Goal: Task Accomplishment & Management: Manage account settings

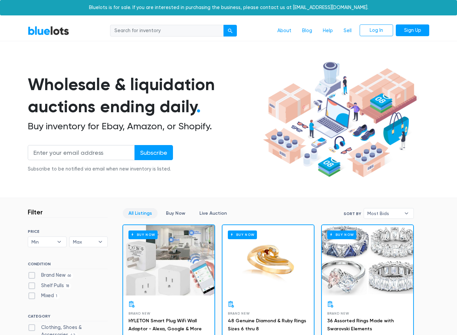
click at [418, 30] on link "Sign Up" at bounding box center [412, 30] width 33 height 12
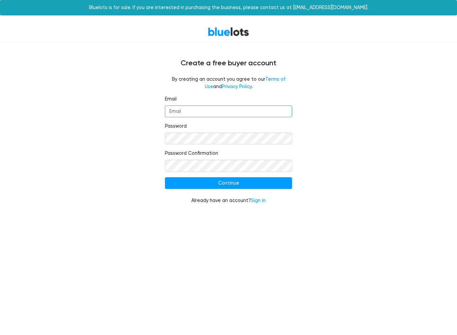
click at [231, 110] on input "Email" at bounding box center [228, 111] width 127 height 12
type input "tedjeddine@gmail.com"
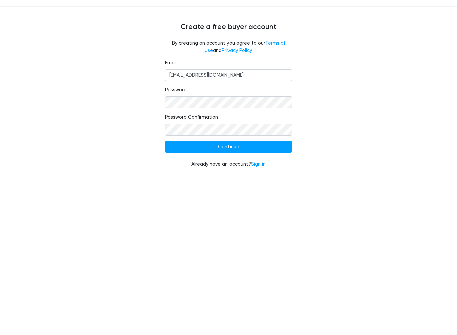
click at [243, 177] on input "Continue" at bounding box center [228, 183] width 127 height 12
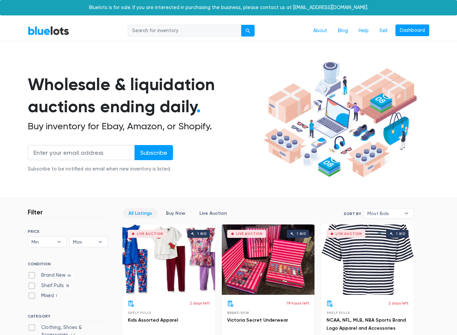
click at [418, 30] on link "Dashboard" at bounding box center [413, 30] width 34 height 12
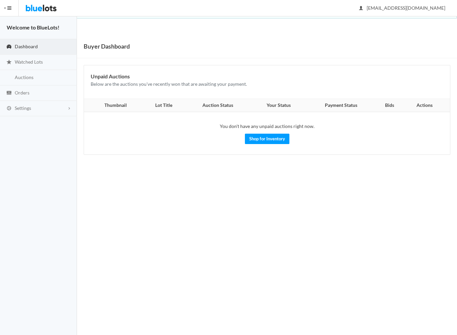
click at [13, 108] on link "Settings" at bounding box center [38, 108] width 77 height 15
click at [44, 118] on link "Buyer Profile Incomplete" at bounding box center [38, 122] width 77 height 12
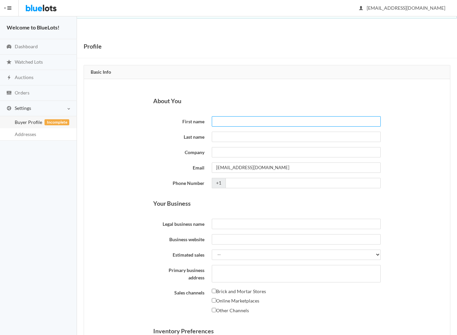
click at [263, 122] on input "First name" at bounding box center [296, 121] width 169 height 10
type input "tedjeddine"
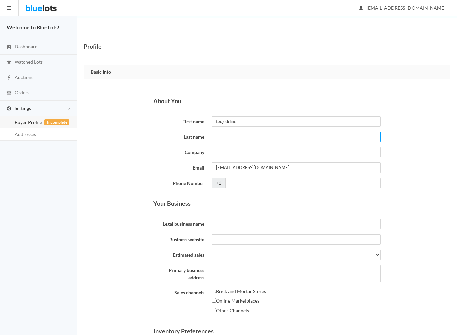
click at [260, 136] on input "Last name" at bounding box center [296, 137] width 169 height 10
type input "Hamadouche"
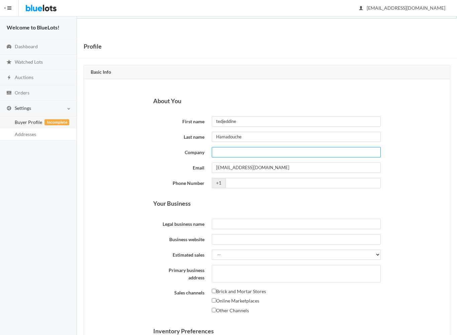
click at [261, 152] on input "Company" at bounding box center [296, 152] width 169 height 10
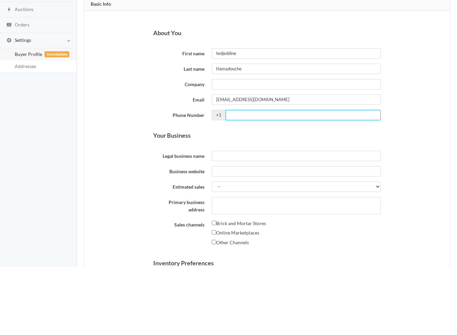
click at [273, 178] on input "Phone Number" at bounding box center [303, 183] width 155 height 10
type input "2813019290"
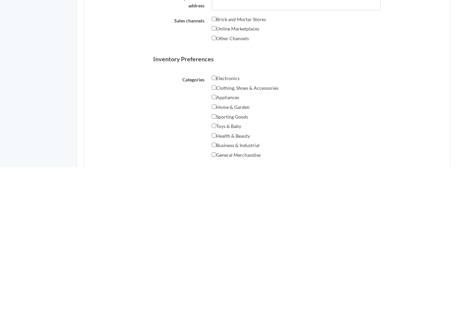
scroll to position [108, 0]
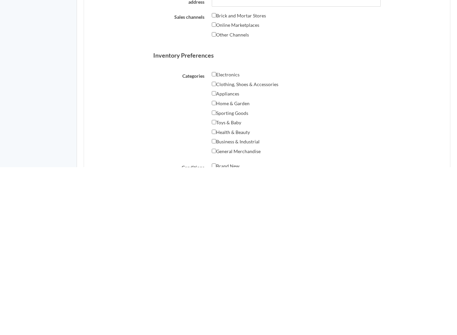
click at [233, 238] on label "Electronics" at bounding box center [226, 242] width 28 height 8
click at [216, 240] on input "Electronics" at bounding box center [214, 242] width 4 height 4
checkbox input "true"
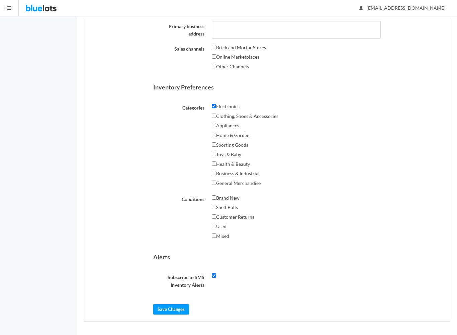
click at [263, 119] on label "Clothing, Shoes & Accessories" at bounding box center [245, 116] width 67 height 8
click at [216, 118] on input "Clothing, Shoes & Accessories" at bounding box center [214, 116] width 4 height 4
checkbox input "true"
click at [246, 128] on div "Appliances" at bounding box center [296, 127] width 169 height 10
click at [214, 105] on input "Electronics" at bounding box center [214, 106] width 4 height 4
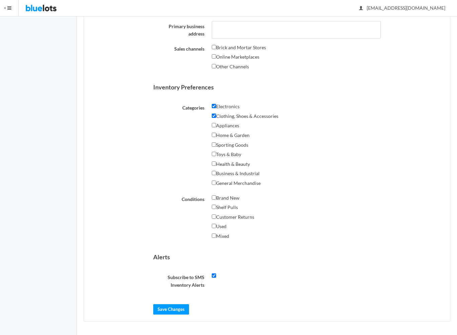
checkbox input "false"
click at [231, 118] on label "Clothing, Shoes & Accessories" at bounding box center [245, 116] width 67 height 8
click at [216, 118] on input "Clothing, Shoes & Accessories" at bounding box center [214, 116] width 4 height 4
checkbox input "false"
click at [174, 309] on input "Save Changes" at bounding box center [171, 309] width 36 height 10
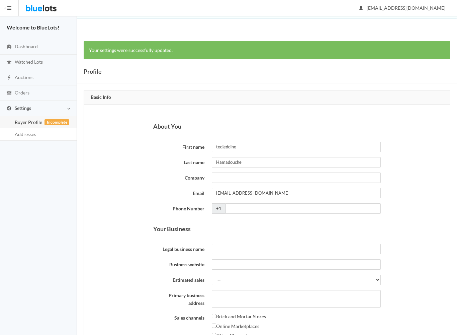
click at [18, 108] on span "Settings" at bounding box center [23, 108] width 16 height 6
click at [13, 108] on link "Settings" at bounding box center [38, 108] width 77 height 15
click at [20, 134] on span "Addresses" at bounding box center [25, 134] width 21 height 6
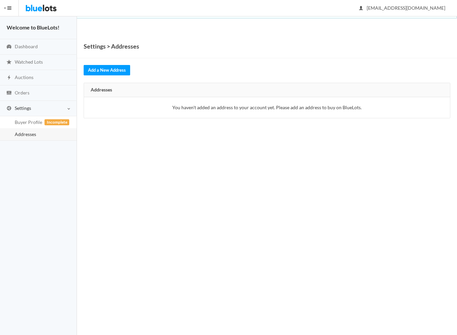
click at [95, 69] on link "Add a New Address" at bounding box center [107, 70] width 47 height 10
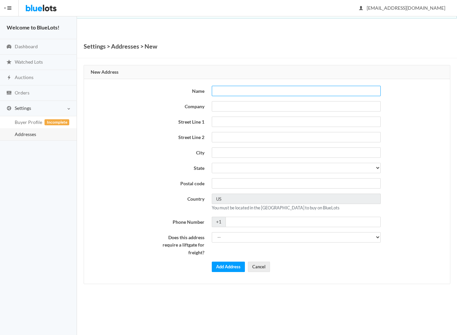
click at [260, 89] on input "text" at bounding box center [296, 91] width 169 height 10
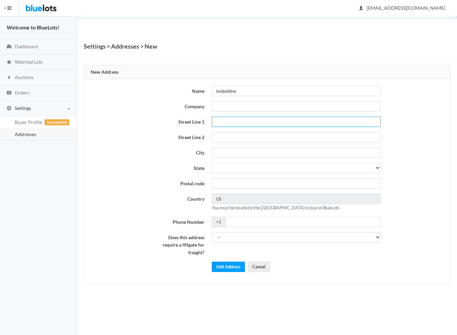
click at [257, 123] on input "text" at bounding box center [296, 122] width 169 height 10
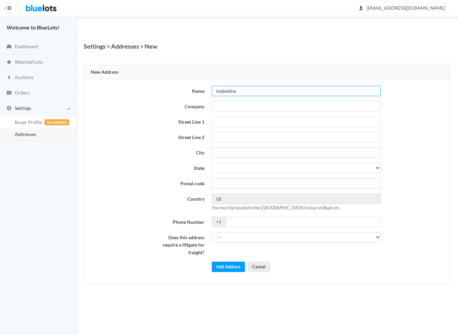
click at [281, 87] on input "tedjeddine" at bounding box center [296, 91] width 169 height 10
click at [273, 87] on input "tedjeddine" at bounding box center [296, 91] width 169 height 10
click at [258, 93] on input "tedjeddine" at bounding box center [296, 91] width 169 height 10
type input "tedjeddine Hamadouche"
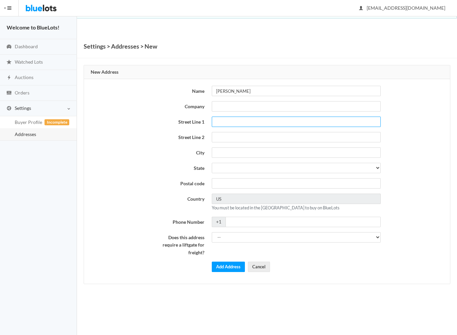
click at [255, 122] on input "text" at bounding box center [296, 122] width 169 height 10
type input "11906 Hallowed Stream Ln"
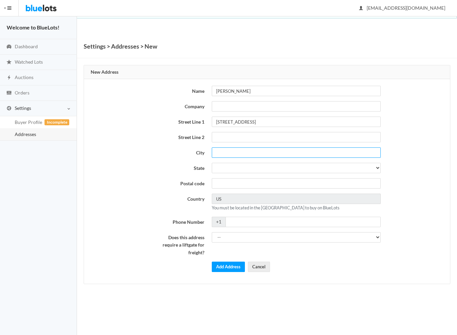
type input "Cypress"
select select "TX"
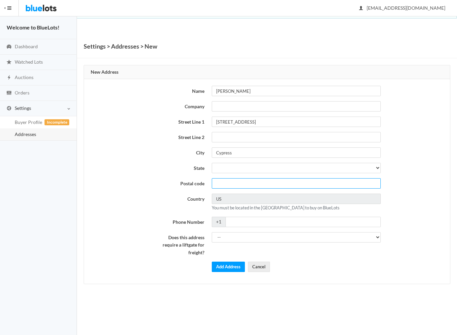
type input "77433"
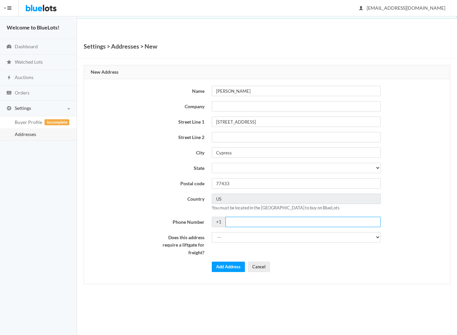
click at [265, 225] on input "Phone Number" at bounding box center [303, 222] width 155 height 10
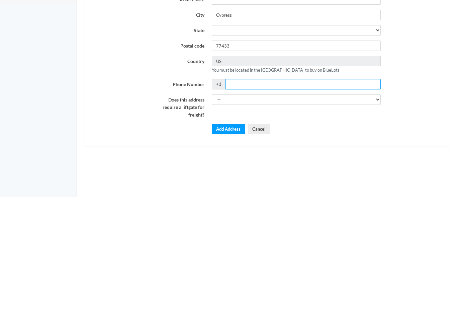
type input "9792316292"
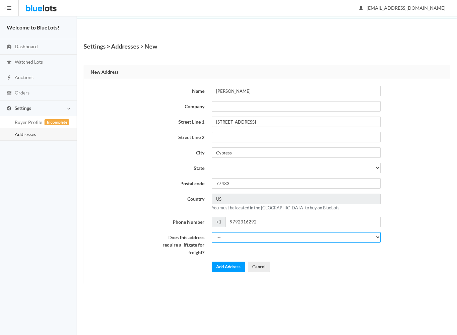
click at [256, 239] on select "-- Yes No" at bounding box center [296, 237] width 169 height 10
select select "0"
click at [230, 264] on button "Add Address" at bounding box center [228, 267] width 33 height 10
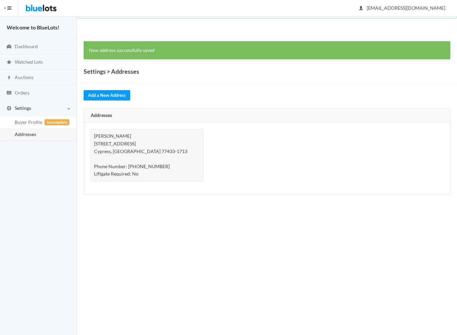
click at [17, 79] on link "Auctions" at bounding box center [38, 77] width 77 height 15
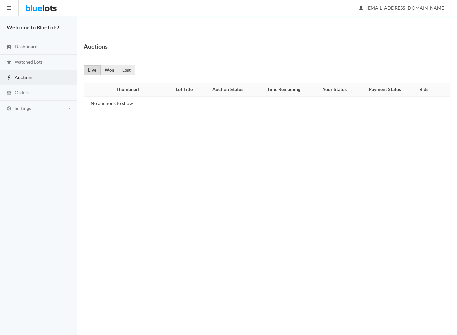
click at [19, 46] on span "Dashboard" at bounding box center [26, 47] width 23 height 6
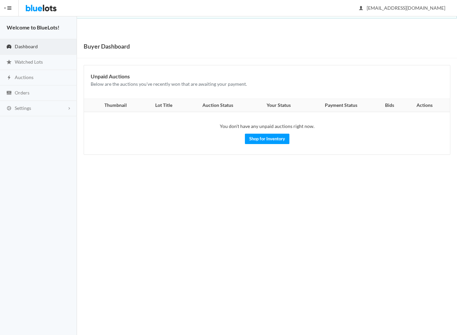
click at [269, 139] on link "Shop for Inventory" at bounding box center [267, 139] width 45 height 10
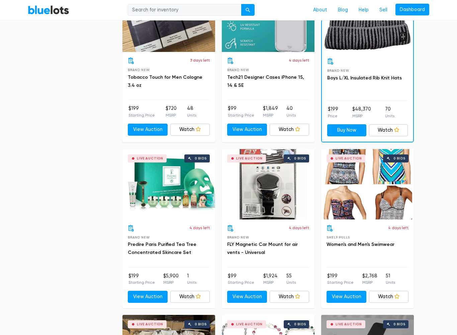
scroll to position [743, 0]
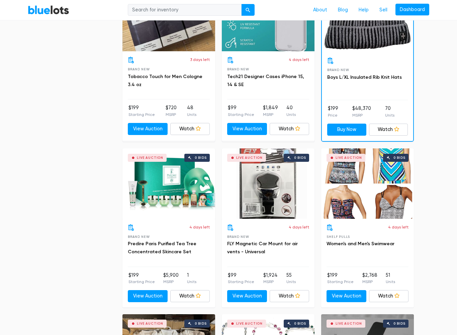
click at [196, 7] on input "search" at bounding box center [185, 10] width 114 height 12
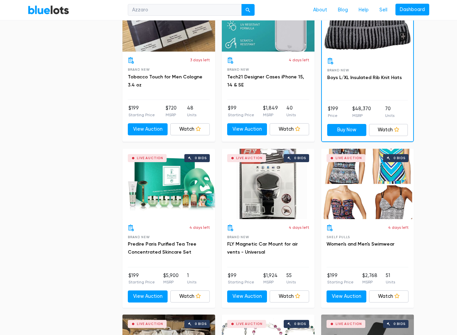
type input "Azzaro"
click at [248, 10] on button "submit" at bounding box center [247, 10] width 13 height 12
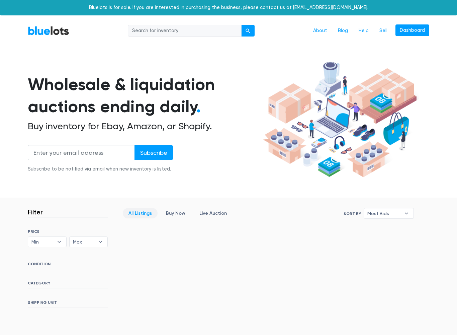
click at [188, 27] on input "search" at bounding box center [185, 31] width 114 height 12
type input "Azzaro"
click at [249, 25] on button "submit" at bounding box center [247, 31] width 13 height 12
click at [194, 31] on input "search" at bounding box center [185, 31] width 114 height 12
type input "Armani"
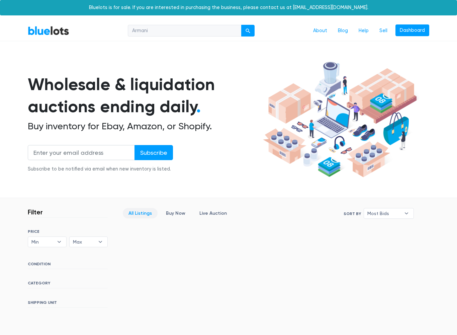
click at [248, 30] on div "submit" at bounding box center [248, 30] width 5 height 5
click at [193, 32] on input "search" at bounding box center [185, 31] width 114 height 12
type input "Pool hose"
click at [249, 27] on button "submit" at bounding box center [247, 31] width 13 height 12
click at [423, 26] on link "Dashboard" at bounding box center [413, 30] width 34 height 12
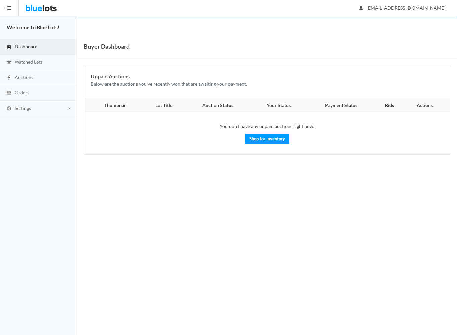
click at [273, 134] on link "Shop for Inventory" at bounding box center [267, 139] width 45 height 10
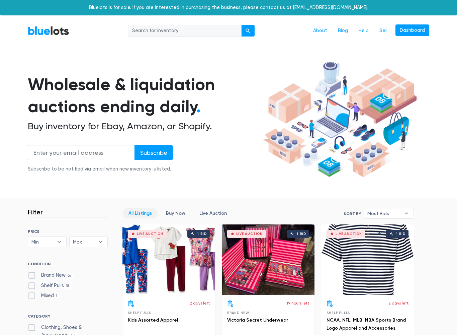
click at [198, 29] on input "search" at bounding box center [185, 31] width 114 height 12
type input "Electronic"
click at [247, 28] on div "submit" at bounding box center [248, 30] width 5 height 5
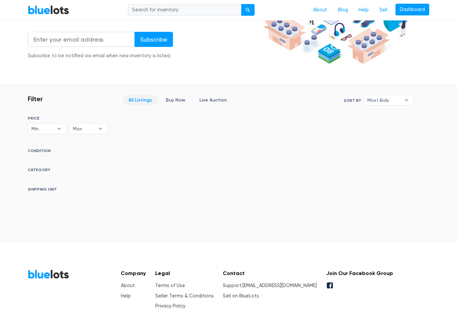
scroll to position [128, 0]
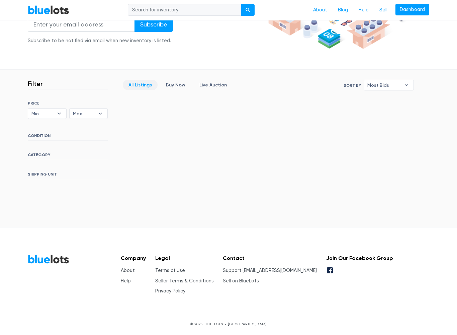
click at [28, 131] on div "SORT BY Most Bids Ending Soonest Newly Listed Lowest Price Highest Price Most B…" at bounding box center [68, 140] width 80 height 78
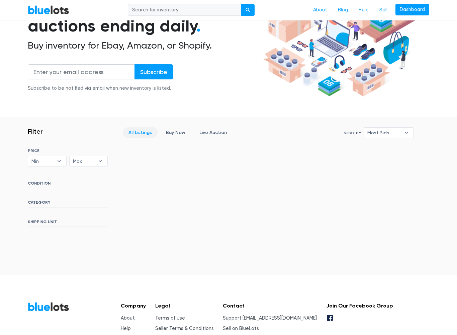
scroll to position [0, 0]
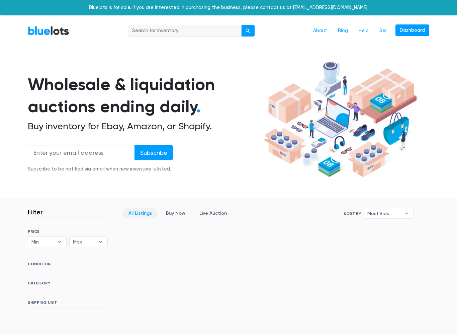
click at [201, 34] on input "search" at bounding box center [185, 31] width 114 height 12
type input "Lighting"
click at [248, 30] on button "submit" at bounding box center [247, 31] width 13 height 12
click at [200, 30] on input "search" at bounding box center [185, 31] width 114 height 12
type input "Wheels"
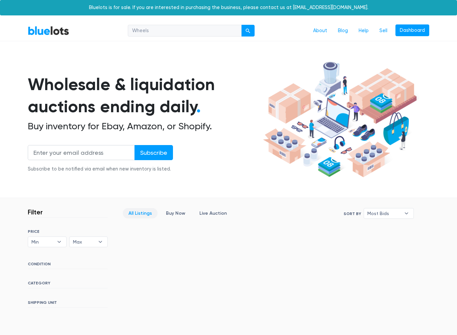
click at [248, 30] on button "submit" at bounding box center [247, 31] width 13 height 12
click at [255, 28] on button "submit" at bounding box center [247, 31] width 13 height 12
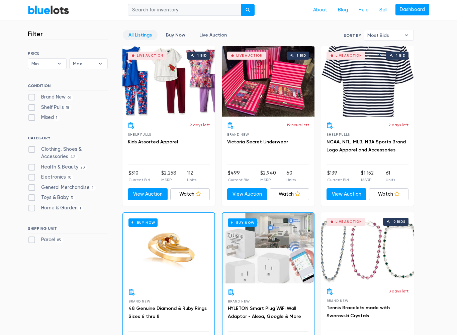
scroll to position [181, 0]
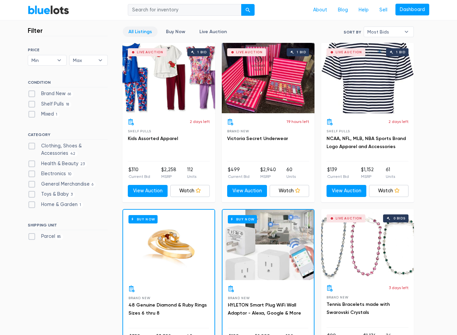
click at [29, 172] on label "Electronics 10" at bounding box center [51, 173] width 46 height 7
click at [29, 172] on input "Electronics 10" at bounding box center [30, 172] width 4 height 4
checkbox input "true"
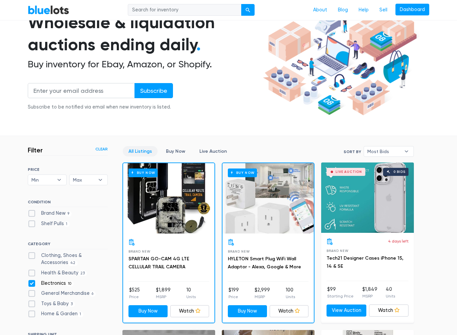
scroll to position [28, 0]
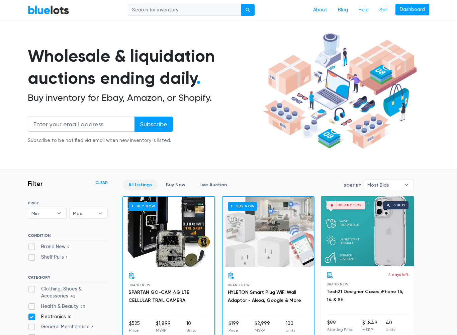
click at [284, 255] on div "Buy Now" at bounding box center [268, 232] width 91 height 70
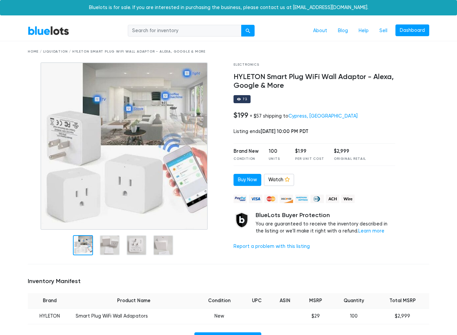
click at [80, 192] on img at bounding box center [124, 145] width 167 height 167
click at [41, 67] on img at bounding box center [124, 145] width 167 height 167
click at [446, 12] on div "Bluelots is for sale. If you are interested in purchasing the business, please …" at bounding box center [228, 7] width 457 height 15
click at [426, 29] on link "Dashboard" at bounding box center [413, 30] width 34 height 12
